Goal: Information Seeking & Learning: Learn about a topic

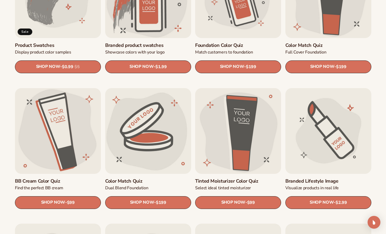
scroll to position [372, 0]
click at [300, 178] on link "Branded Lifestyle Image" at bounding box center [328, 181] width 86 height 6
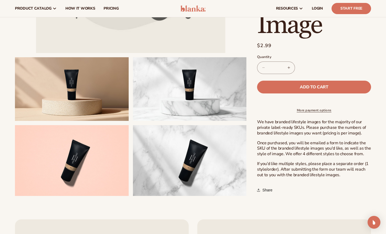
scroll to position [161, 0]
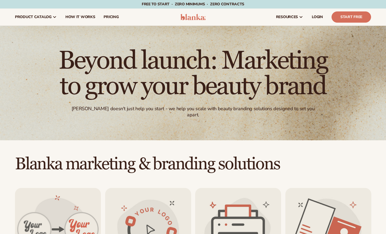
scroll to position [372, 0]
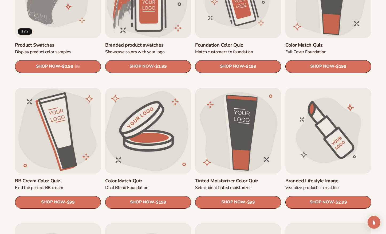
click at [145, 178] on link "Color Match Quiz" at bounding box center [148, 181] width 86 height 6
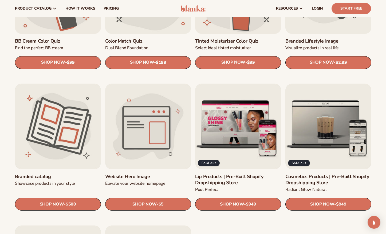
scroll to position [512, 0]
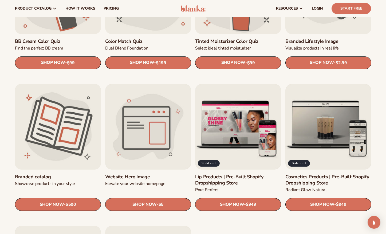
click at [52, 174] on link "Branded catalog" at bounding box center [58, 177] width 86 height 6
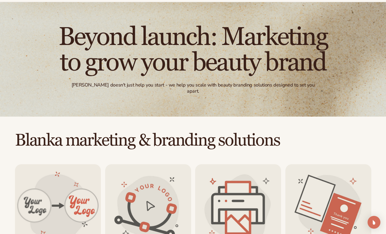
scroll to position [134, 0]
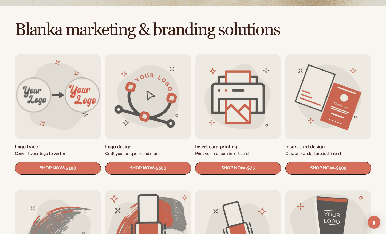
click at [74, 144] on link "Logo trace" at bounding box center [58, 147] width 86 height 6
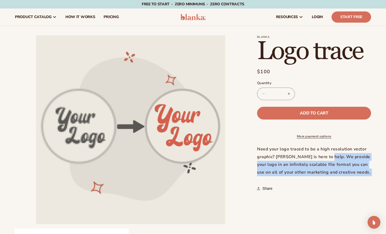
drag, startPoint x: 285, startPoint y: 162, endPoint x: 286, endPoint y: 184, distance: 21.6
click at [286, 184] on section "Blanka Logo trace Logo trace Regular price $100 Sale price $100 Regular price U…" at bounding box center [314, 114] width 114 height 159
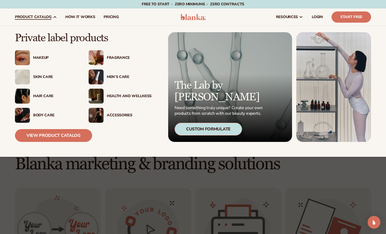
click at [199, 128] on div "Custom Formulate" at bounding box center [207, 129] width 67 height 13
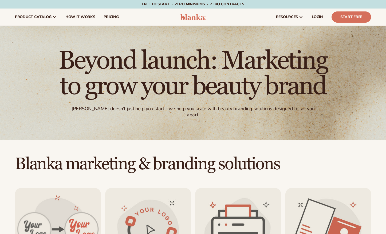
scroll to position [1, 0]
